Goal: Find specific page/section: Find specific page/section

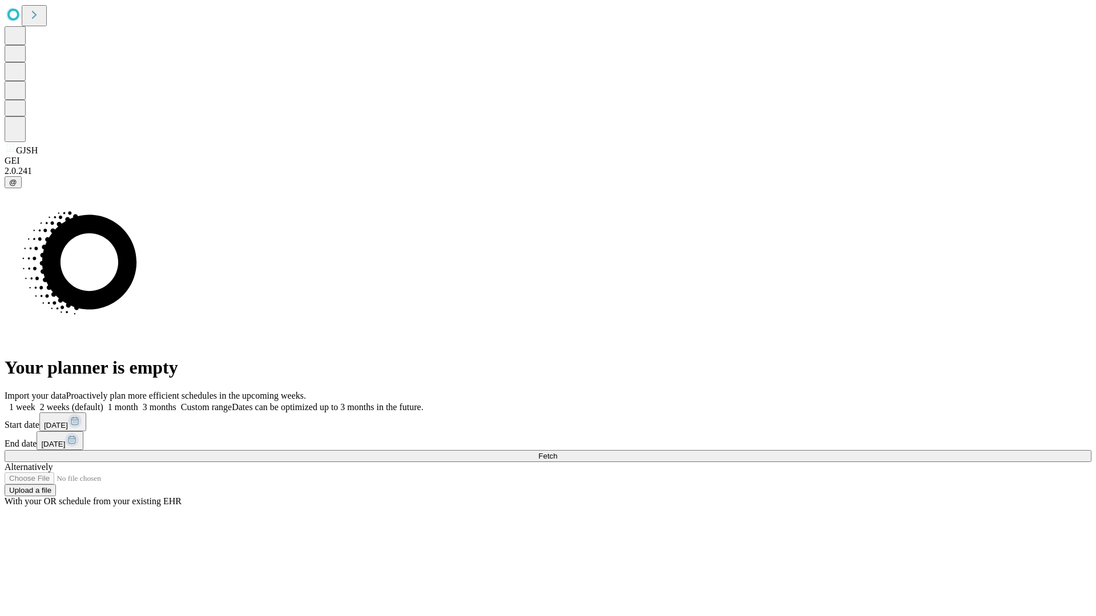
click at [557, 452] on span "Fetch" at bounding box center [547, 456] width 19 height 9
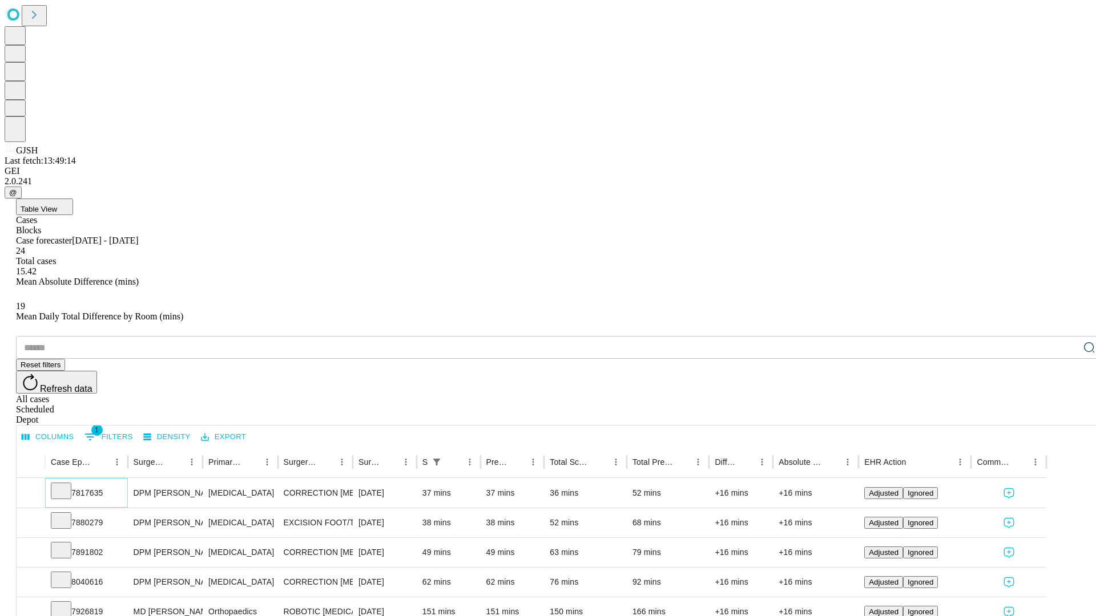
click at [67, 484] on icon at bounding box center [60, 489] width 11 height 11
